Goal: Transaction & Acquisition: Book appointment/travel/reservation

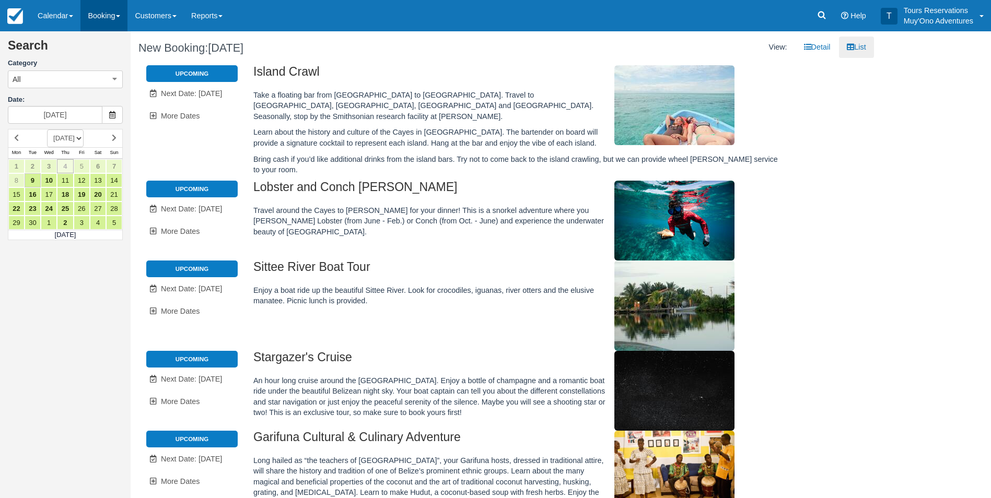
click at [106, 15] on link "Booking" at bounding box center [103, 15] width 47 height 31
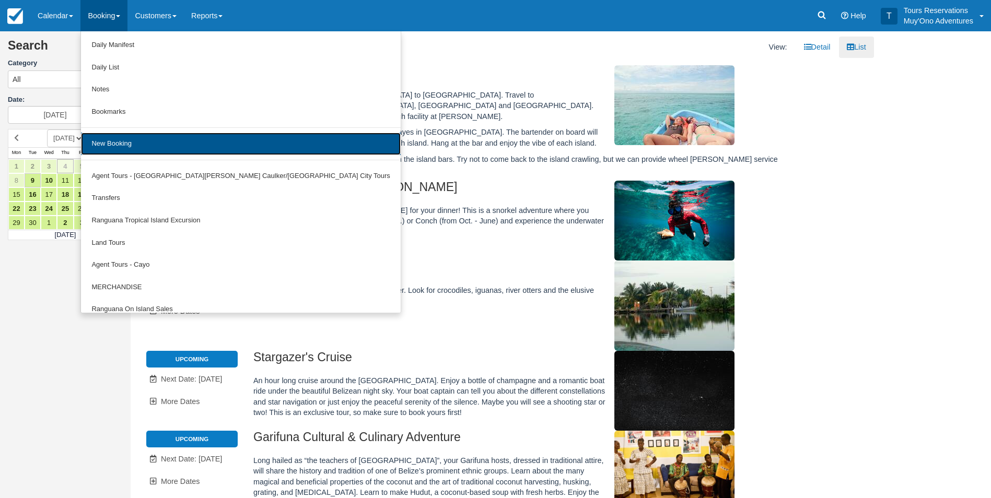
click at [185, 143] on link "New Booking" at bounding box center [240, 144] width 319 height 22
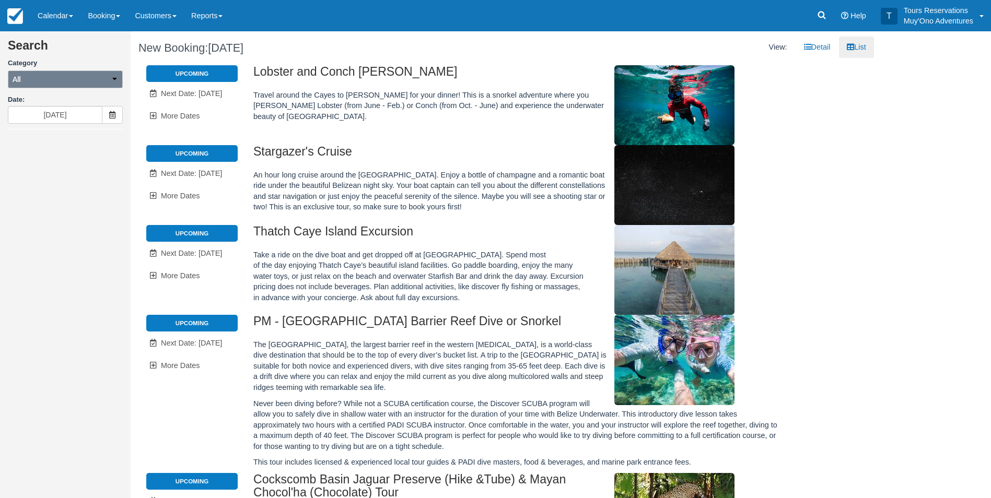
click at [99, 83] on button "All" at bounding box center [65, 80] width 115 height 18
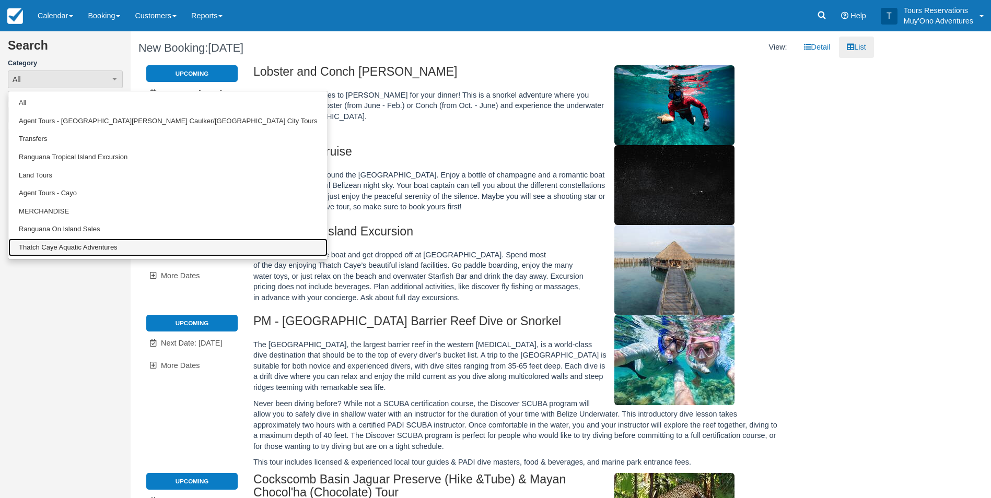
click at [91, 249] on link "Thatch Caye Aquatic Adventures" at bounding box center [167, 248] width 319 height 18
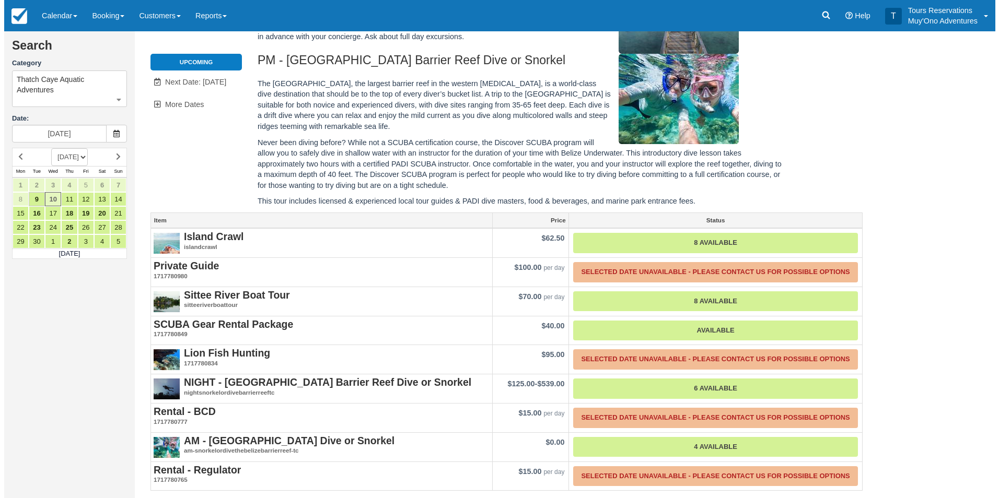
scroll to position [264, 0]
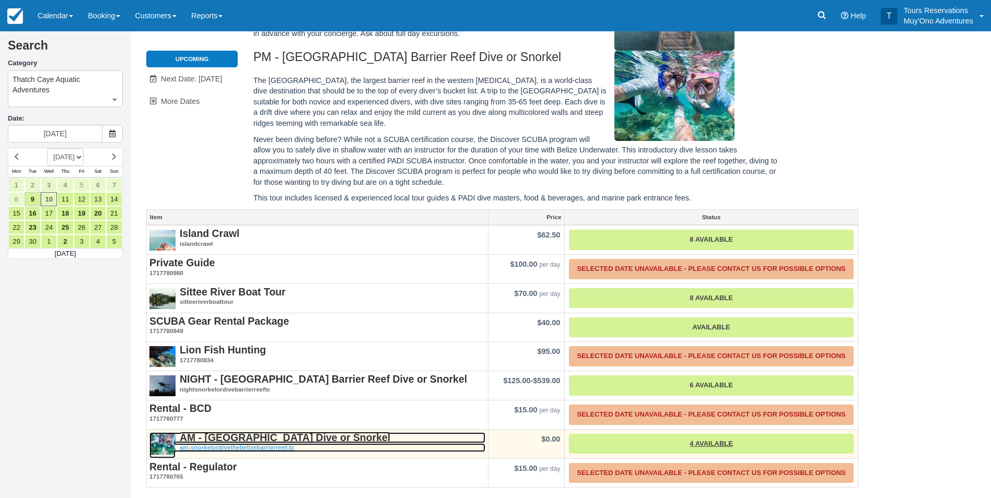
click at [231, 439] on strong "AM - [GEOGRAPHIC_DATA] Dive or Snorkel" at bounding box center [285, 437] width 211 height 11
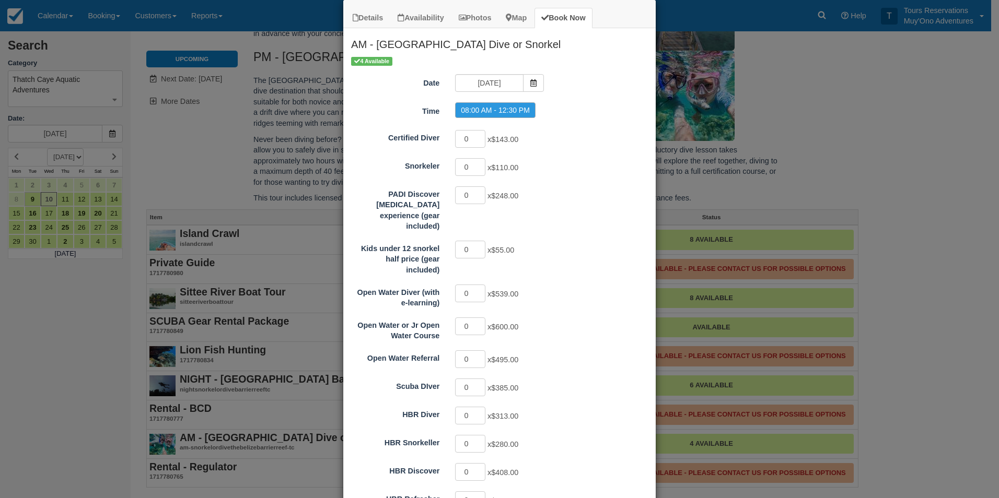
scroll to position [0, 0]
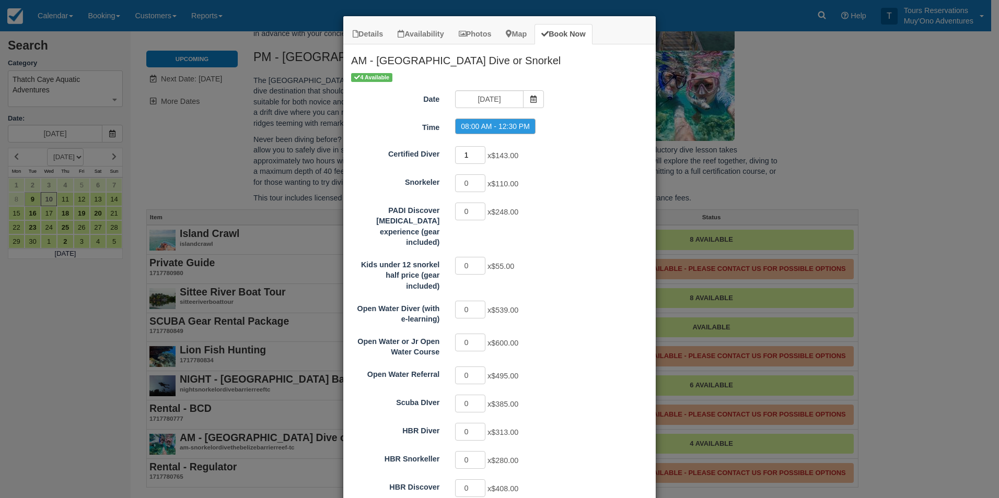
type input "1"
click at [475, 152] on input "1" at bounding box center [470, 155] width 30 height 18
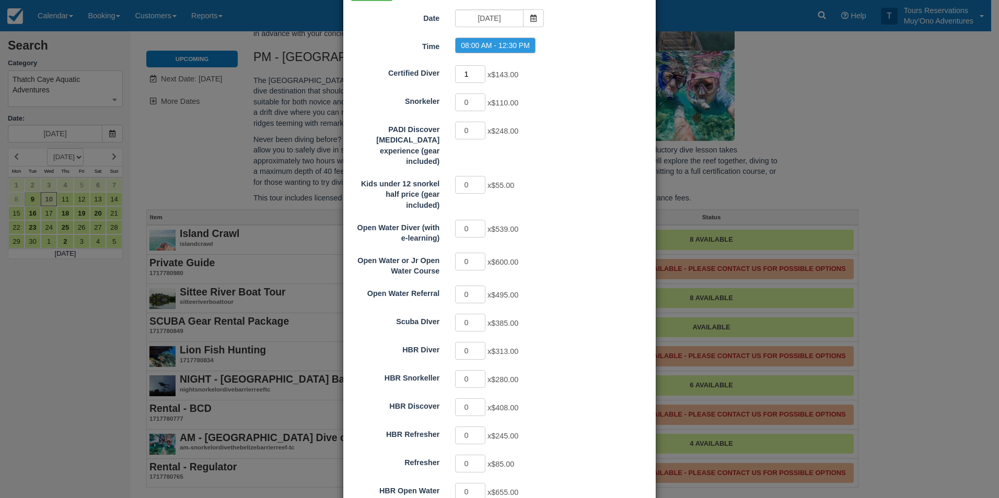
scroll to position [160, 0]
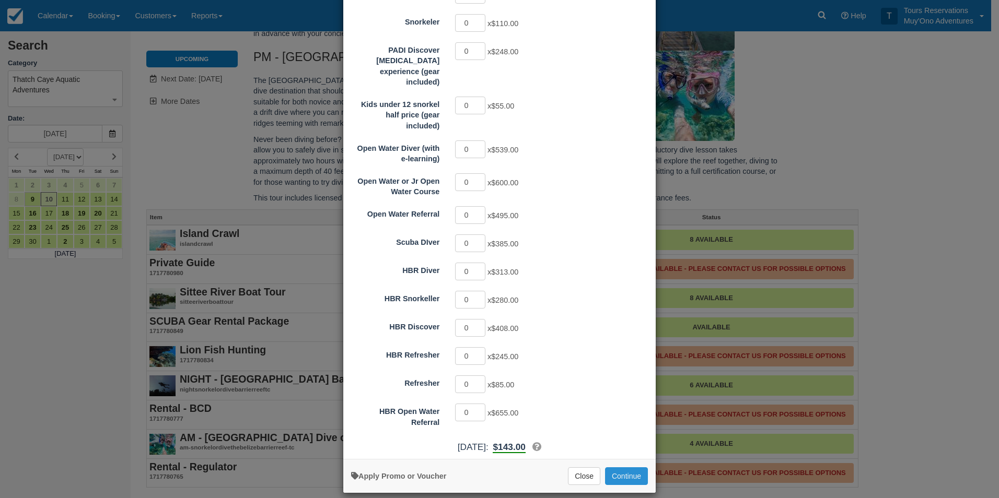
click at [621, 468] on button "Continue" at bounding box center [626, 477] width 43 height 18
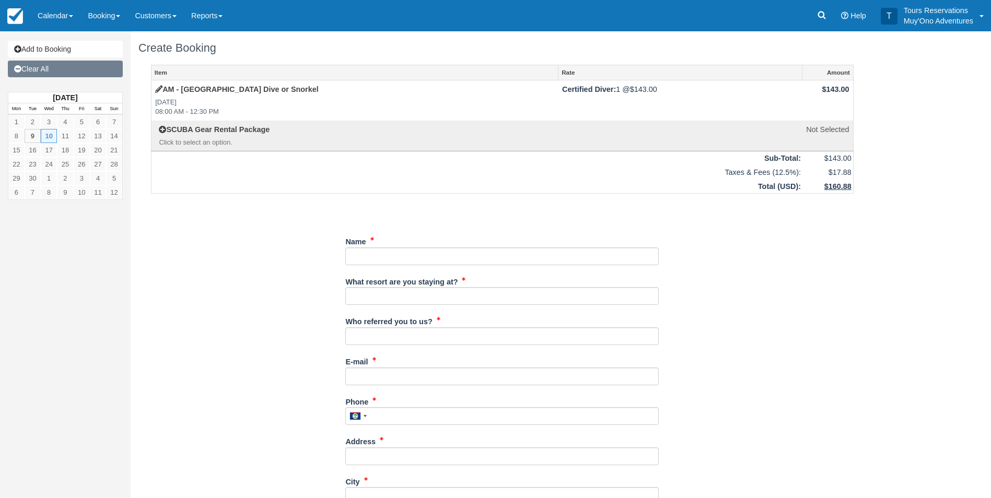
click at [38, 65] on link "Clear All" at bounding box center [65, 69] width 115 height 17
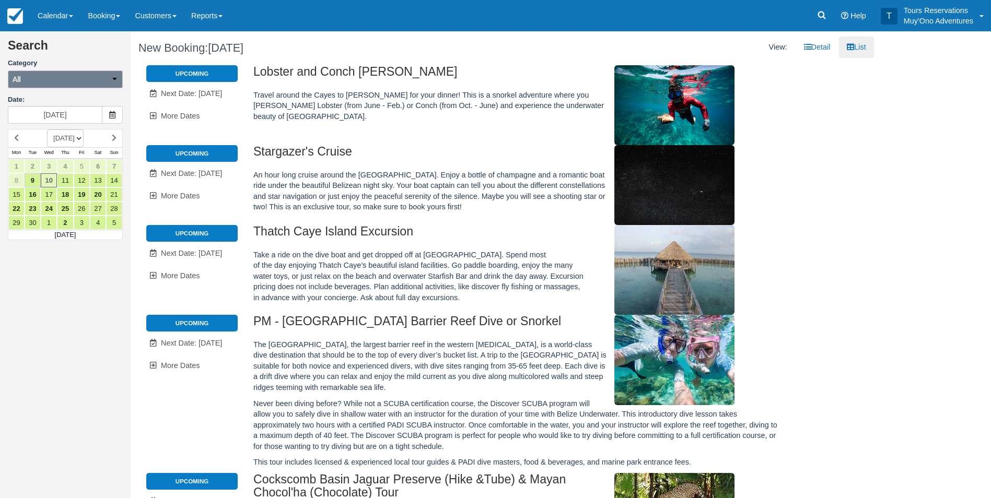
click at [67, 85] on button "All" at bounding box center [65, 80] width 115 height 18
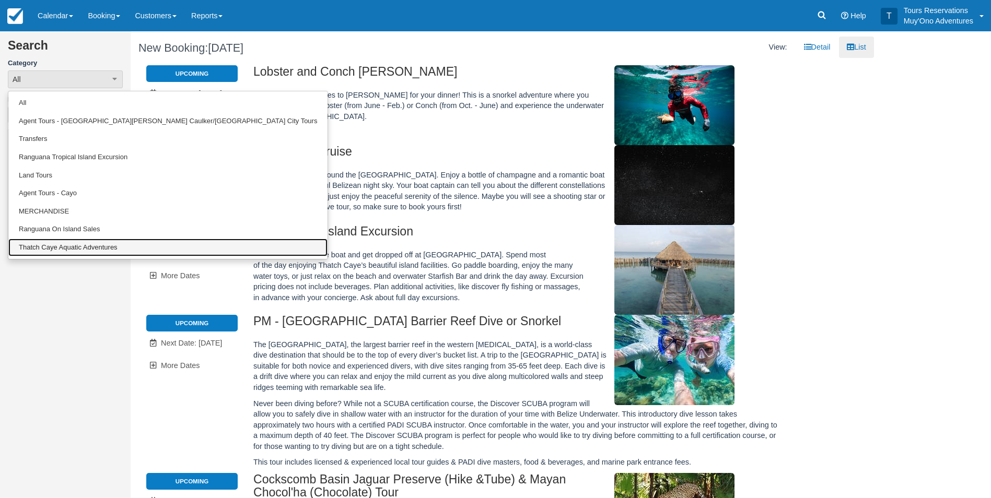
click at [69, 247] on link "Thatch Caye Aquatic Adventures" at bounding box center [167, 248] width 319 height 18
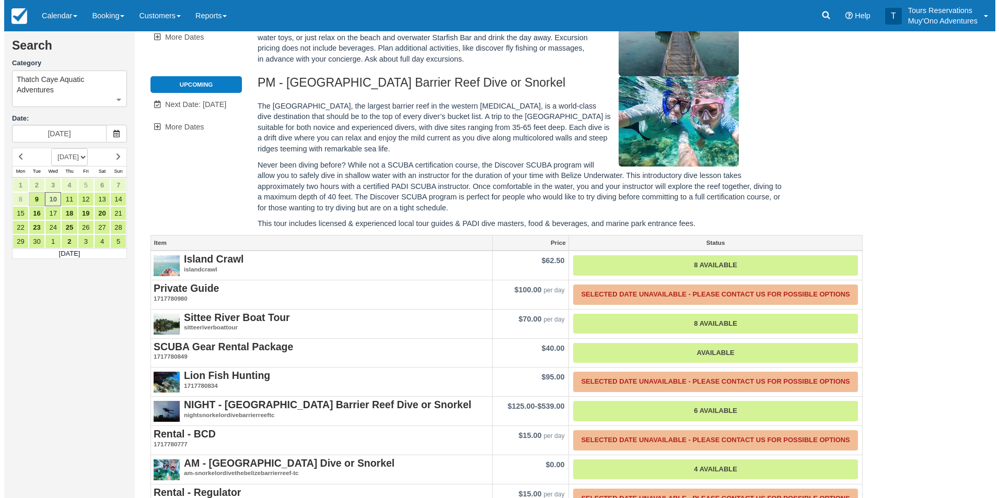
scroll to position [264, 0]
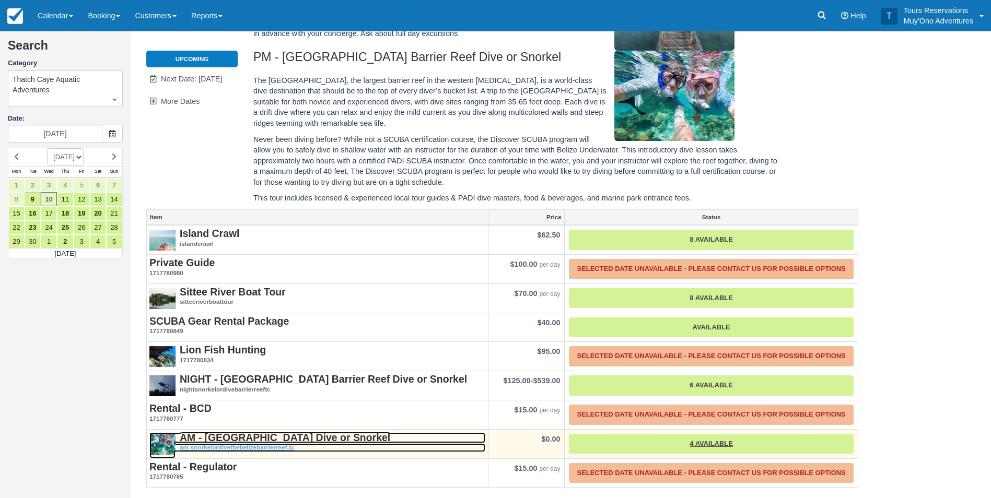
click at [292, 435] on strong "AM - [GEOGRAPHIC_DATA] Dive or Snorkel" at bounding box center [285, 437] width 211 height 11
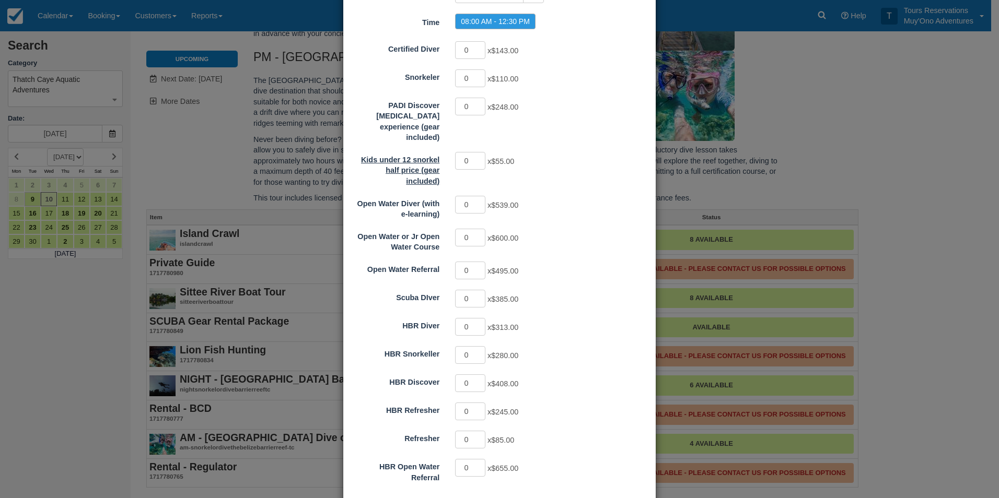
scroll to position [0, 0]
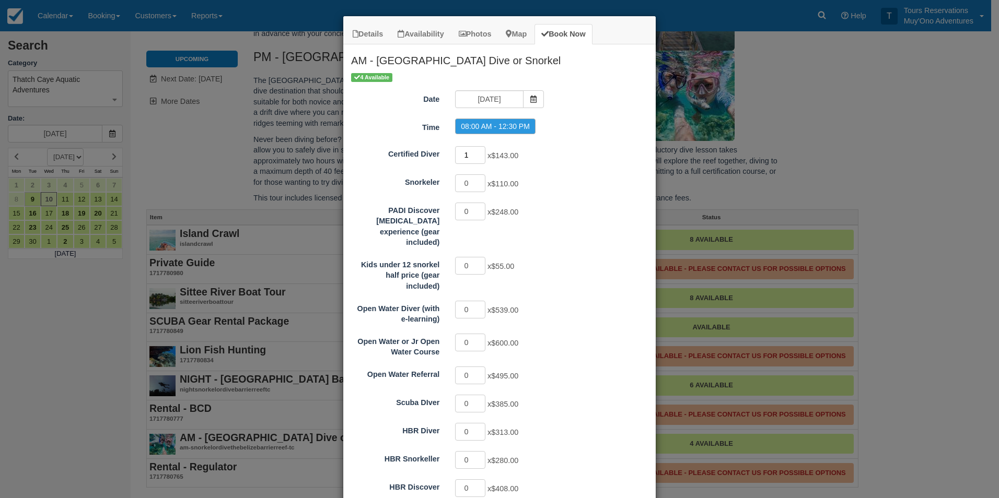
type input "1"
click at [476, 152] on input "1" at bounding box center [470, 155] width 30 height 18
click at [367, 31] on link "Details" at bounding box center [368, 34] width 44 height 20
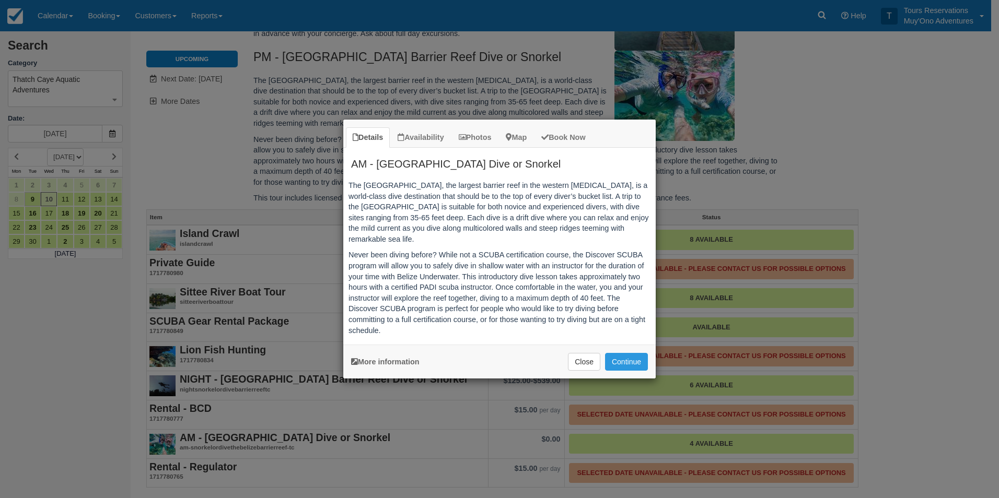
scroll to position [87, 0]
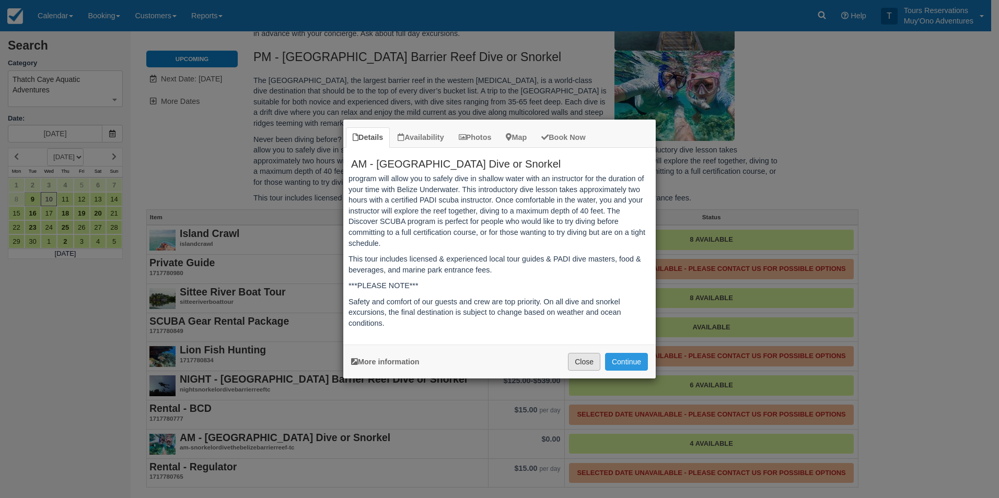
click at [586, 362] on button "Close" at bounding box center [584, 362] width 32 height 18
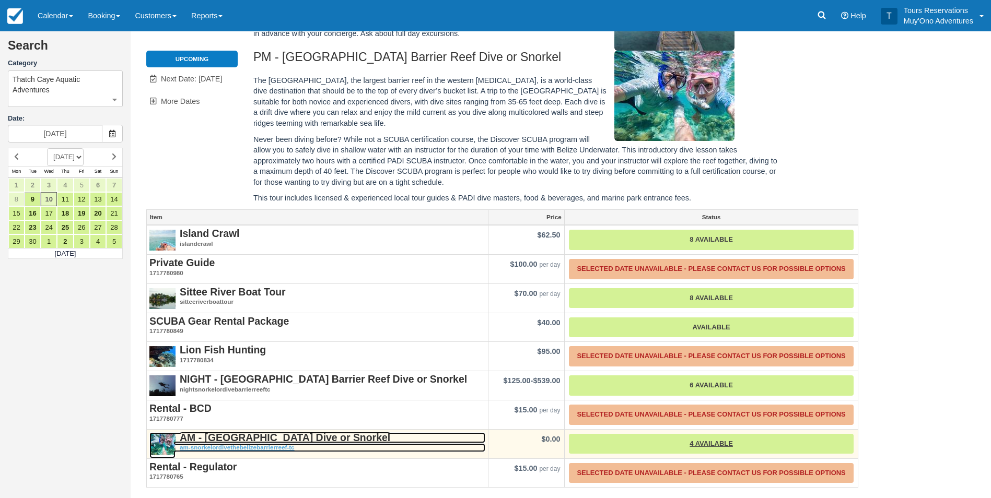
click at [259, 439] on strong "AM - [GEOGRAPHIC_DATA] Dive or Snorkel" at bounding box center [285, 437] width 211 height 11
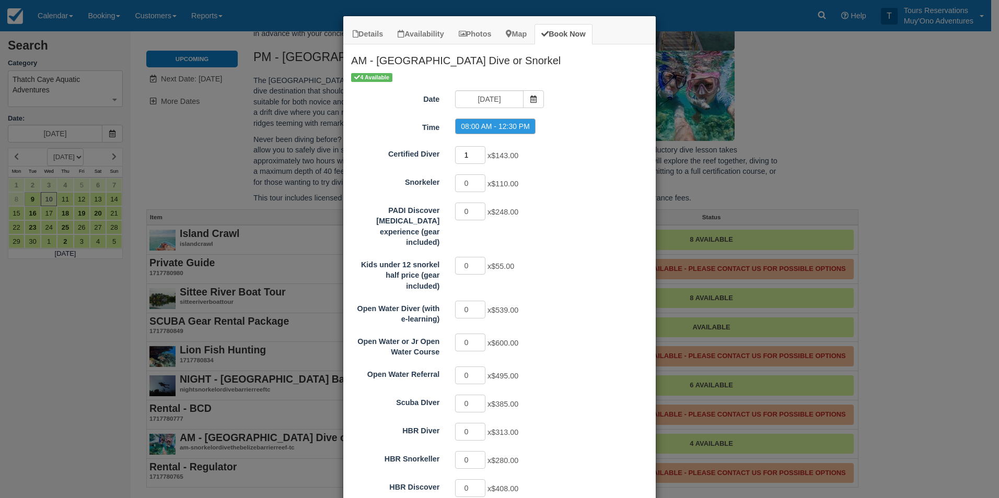
type input "1"
click at [479, 153] on input "1" at bounding box center [470, 155] width 30 height 18
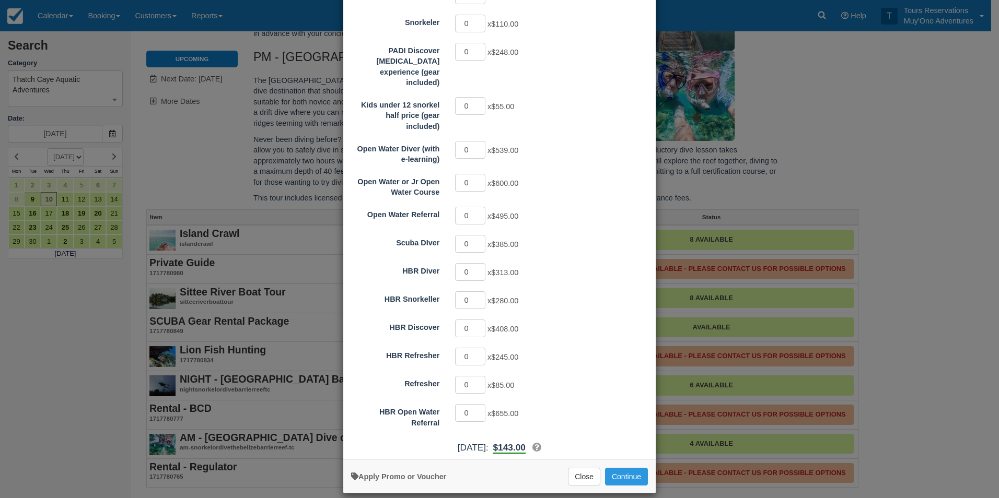
scroll to position [160, 0]
click at [624, 471] on button "Continue" at bounding box center [626, 477] width 43 height 18
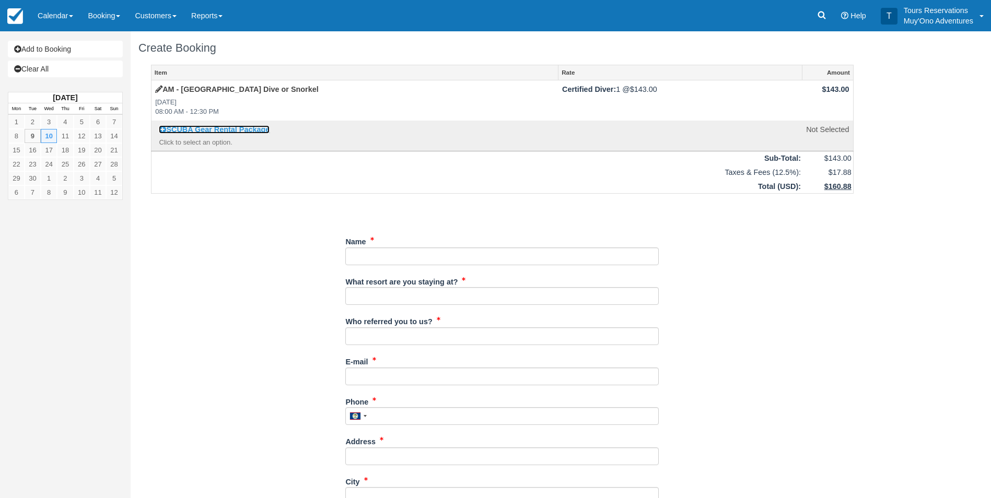
click at [208, 129] on link "SCUBA Gear Rental Package" at bounding box center [214, 129] width 111 height 8
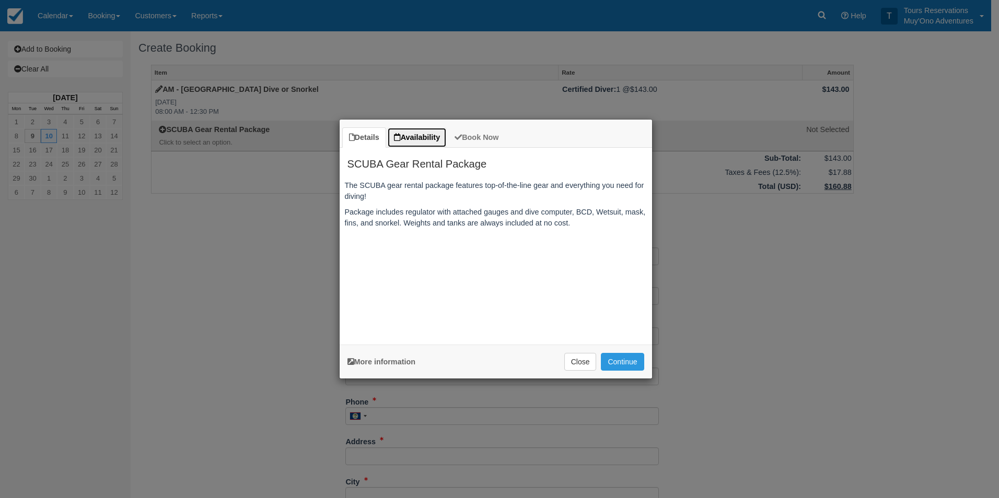
click at [435, 133] on link "Availability" at bounding box center [417, 137] width 60 height 20
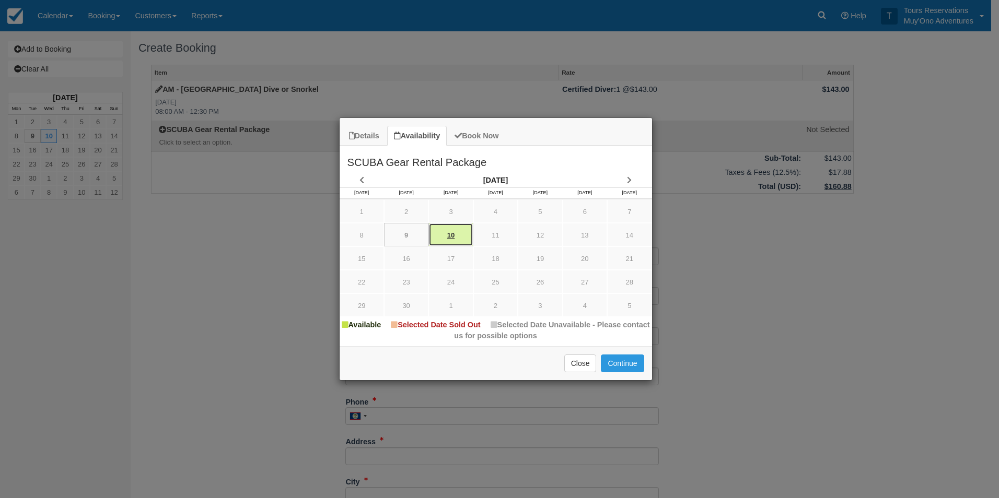
click at [438, 236] on link "10" at bounding box center [450, 235] width 44 height 24
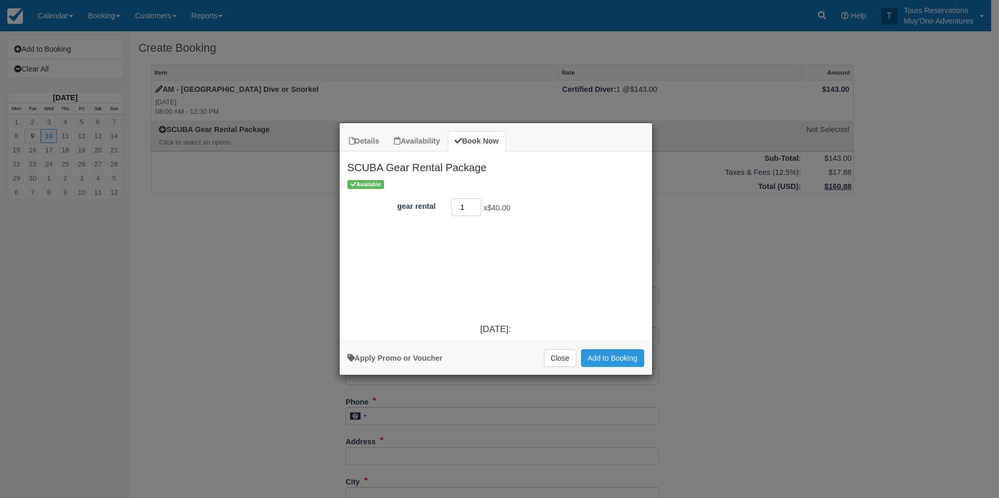
type input "1"
click at [475, 203] on input "1" at bounding box center [466, 208] width 30 height 18
click at [631, 365] on button "Add to Booking" at bounding box center [612, 358] width 63 height 18
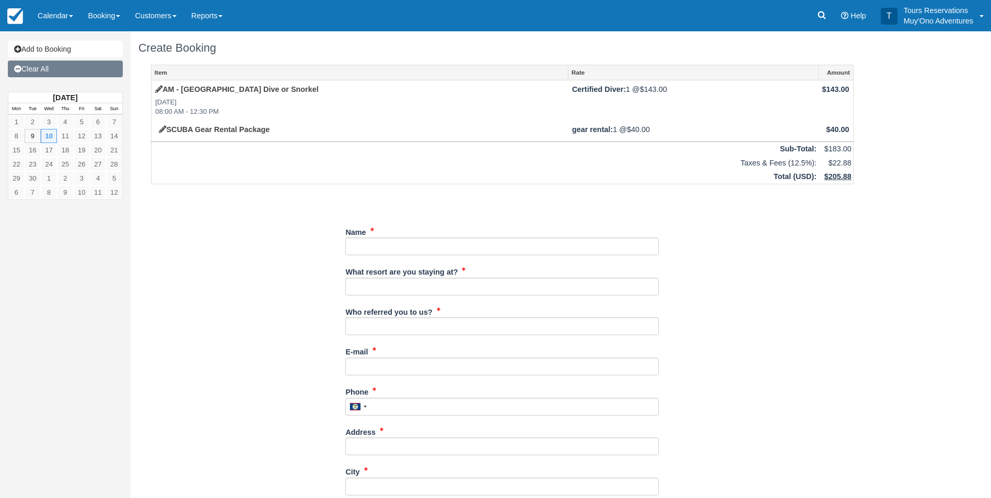
click at [65, 74] on link "Clear All" at bounding box center [65, 69] width 115 height 17
